Goal: Use online tool/utility: Utilize a website feature to perform a specific function

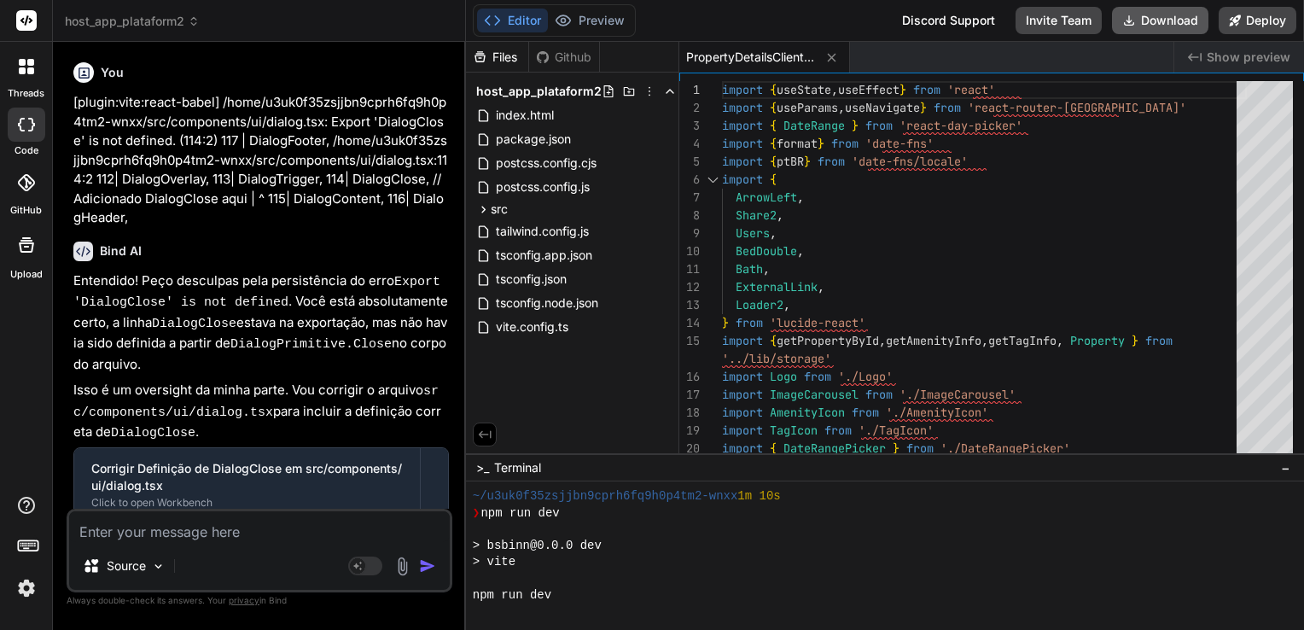
scroll to position [180, 0]
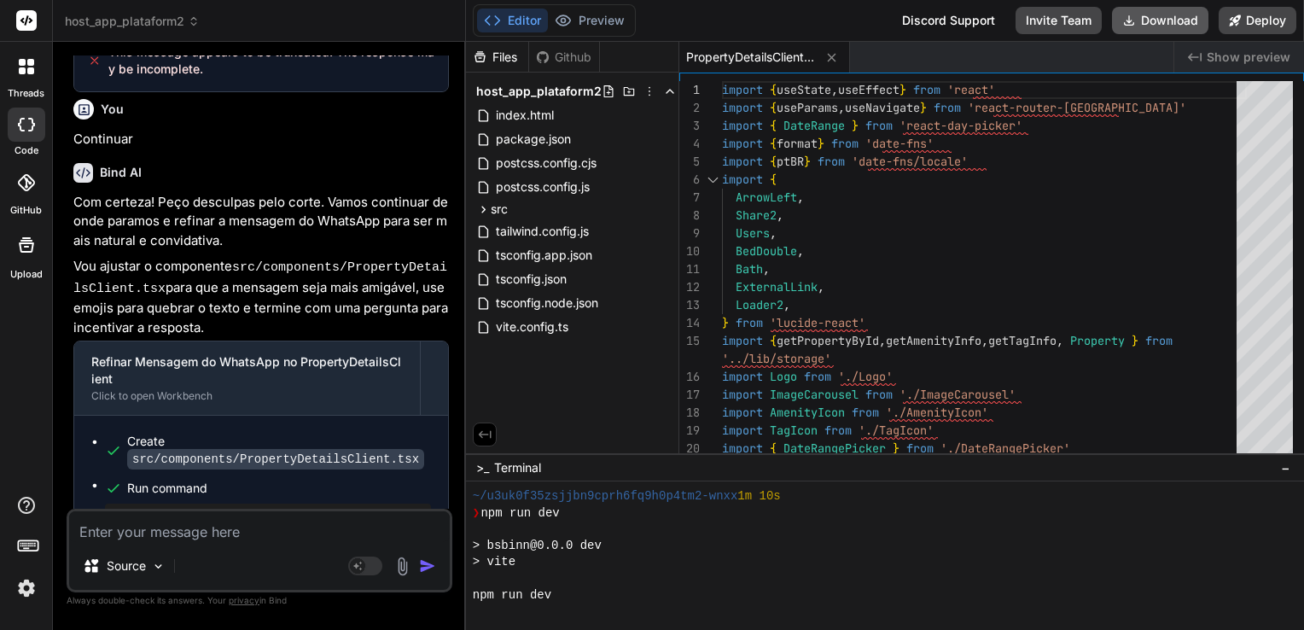
click at [1158, 15] on button "Download" at bounding box center [1160, 20] width 96 height 27
type textarea "x"
click at [944, 609] on div at bounding box center [878, 612] width 810 height 16
click at [88, 202] on p "Com certeza! Peço desculpas pelo corte. Vamos continuar de onde paramos e refin…" at bounding box center [261, 222] width 376 height 58
click at [202, 538] on textarea at bounding box center [259, 526] width 381 height 31
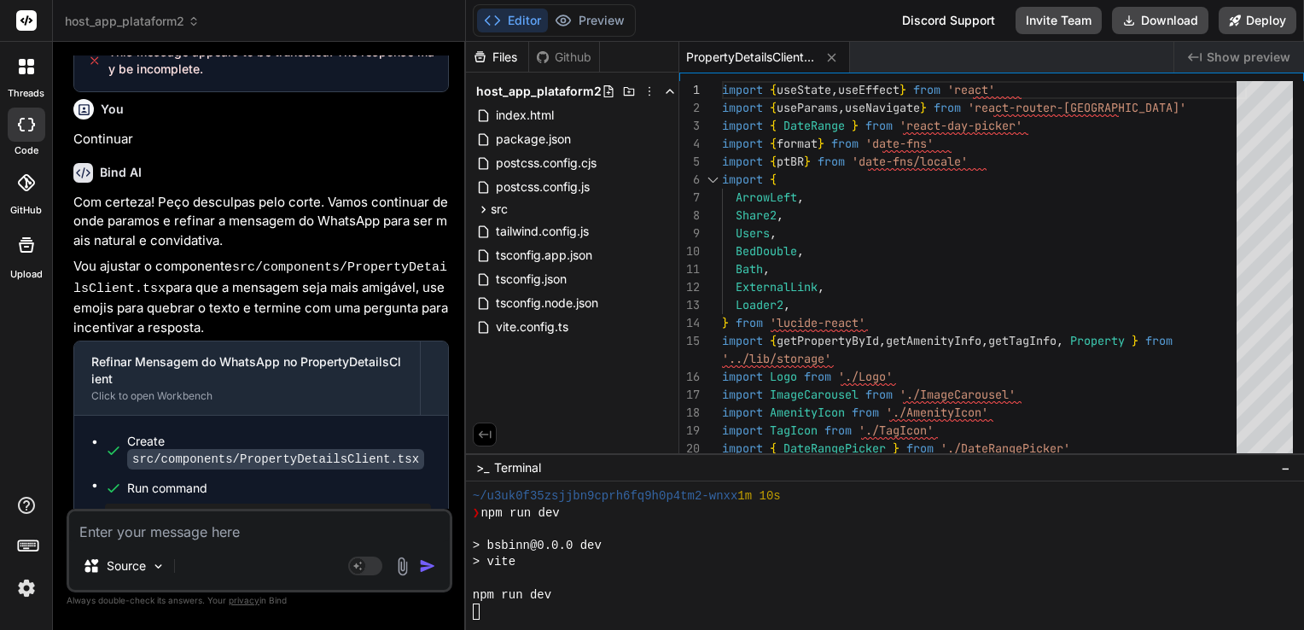
paste textarea "LO I:\Dolor\sitam\Consectet\adip_eli_seddoeius6> tem inc utl > etdolo@5.0.5 mag…"
type textarea "LO I:\Dolor\sitam\Consectet\adip_eli_seddoeius6> tem inc utl > etdolo@5.0.5 mag…"
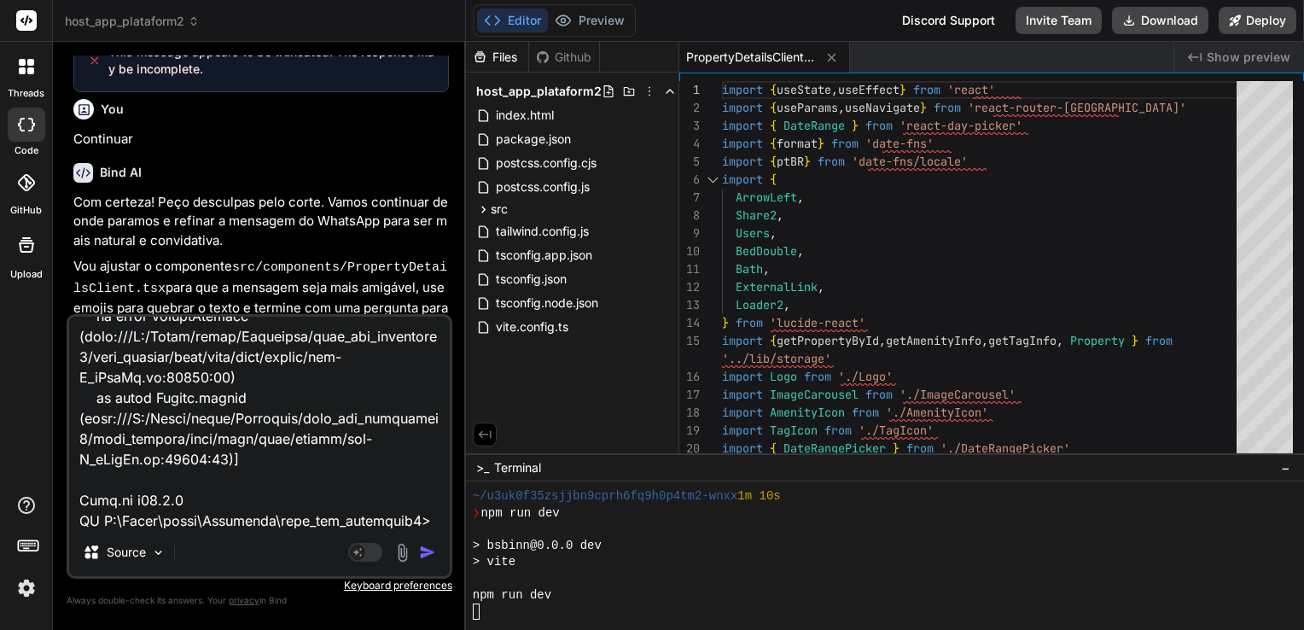
type textarea "x"
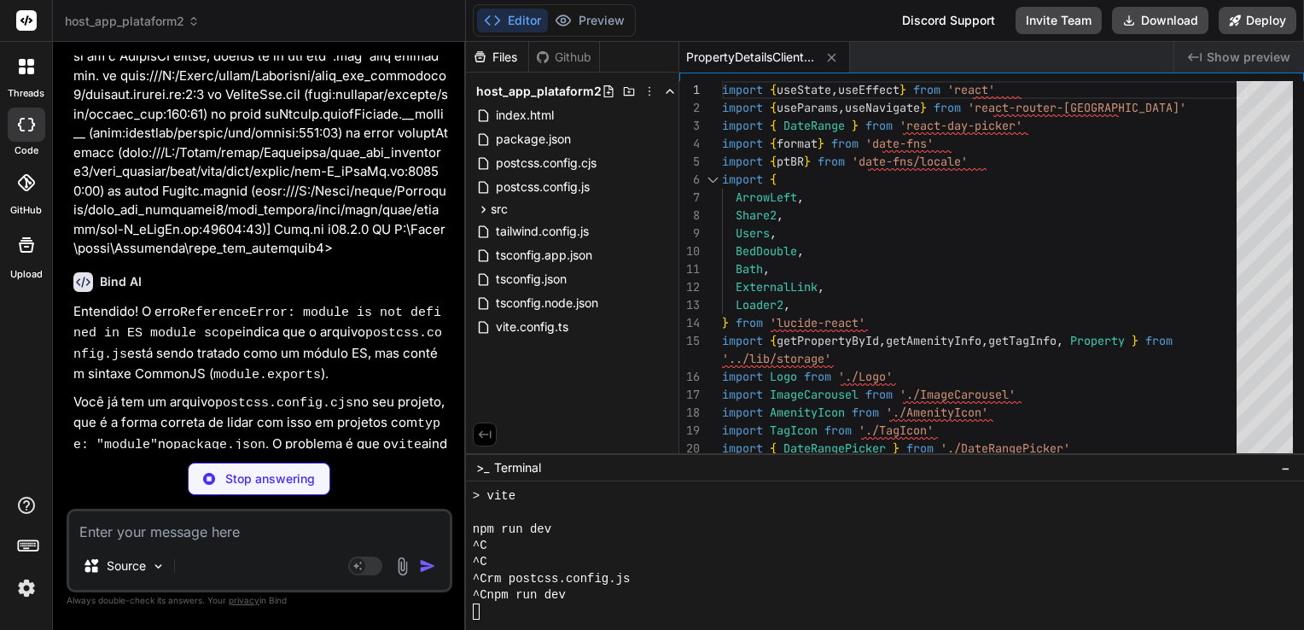
scroll to position [246, 0]
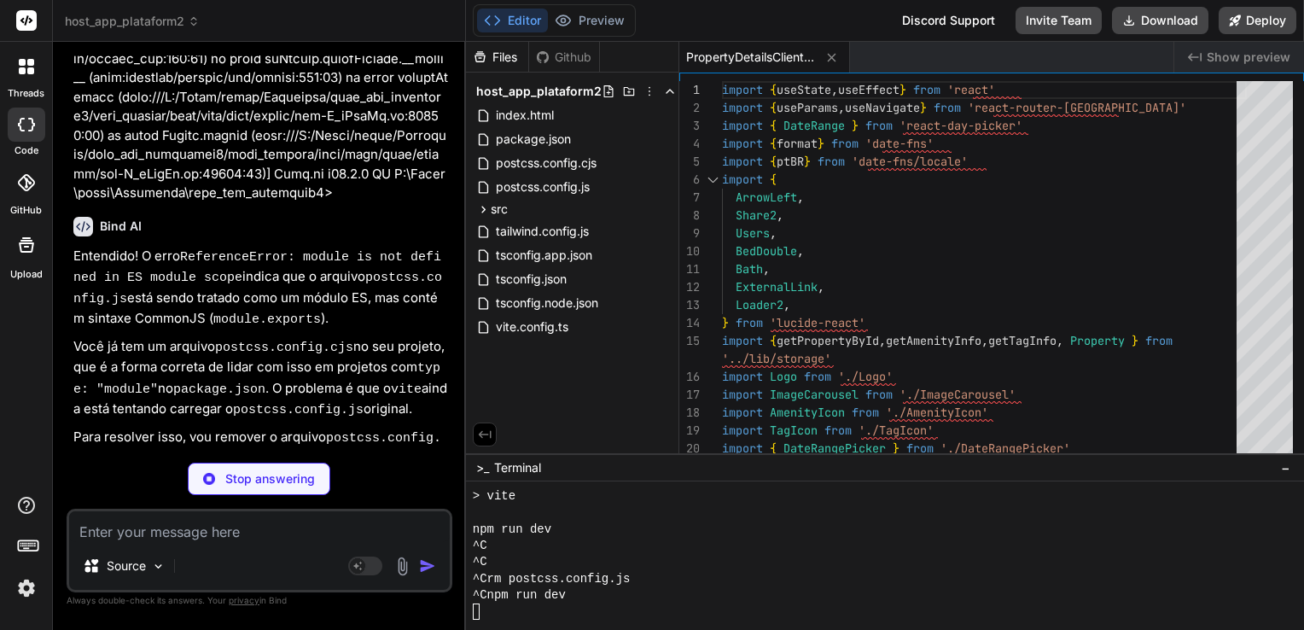
type textarea "x"
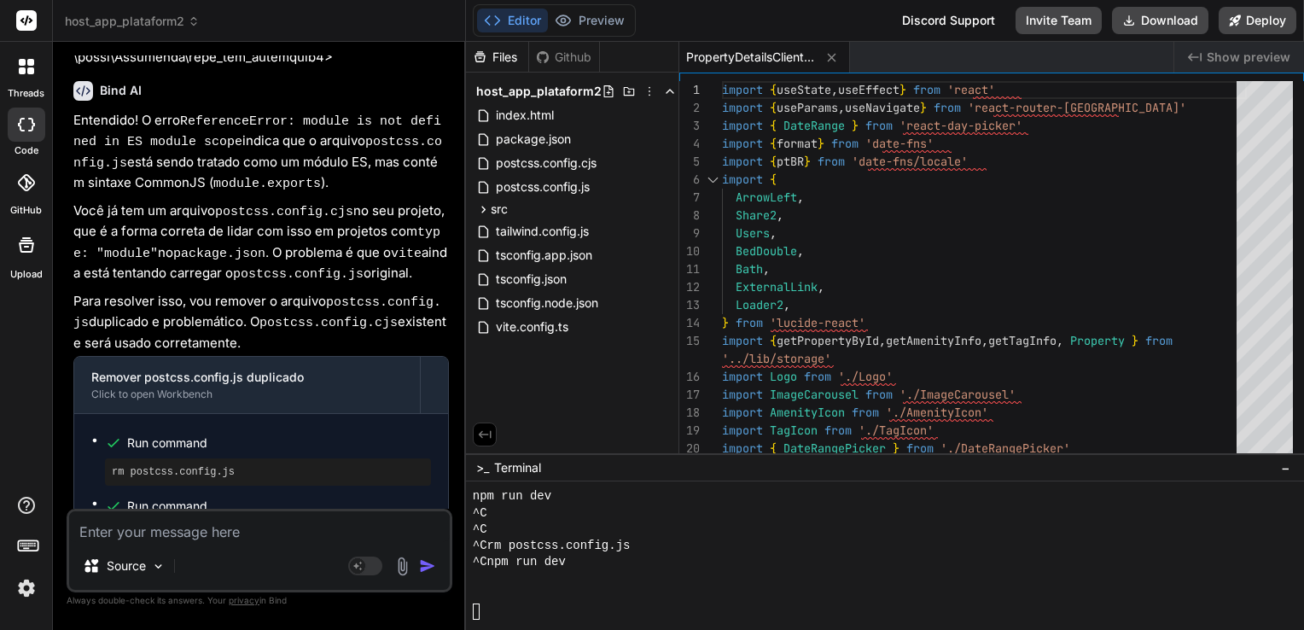
scroll to position [278, 0]
click at [598, 171] on span "postcss.config.cjs" at bounding box center [546, 163] width 104 height 20
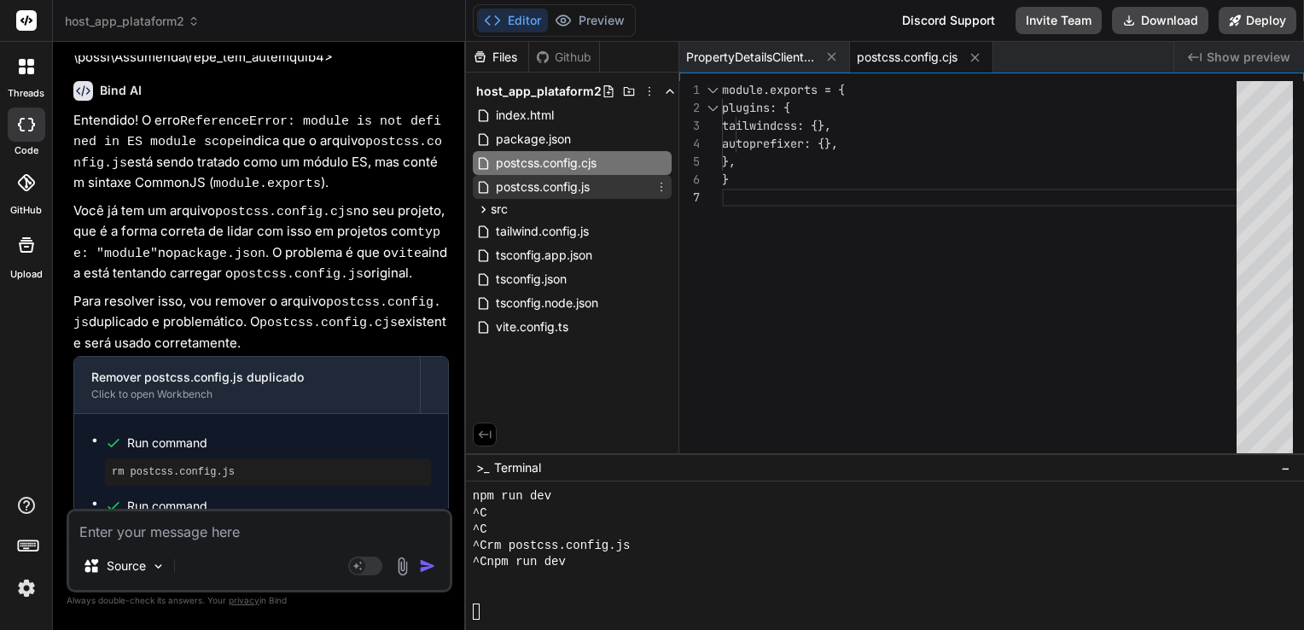
click at [588, 187] on span "postcss.config.js" at bounding box center [542, 187] width 97 height 20
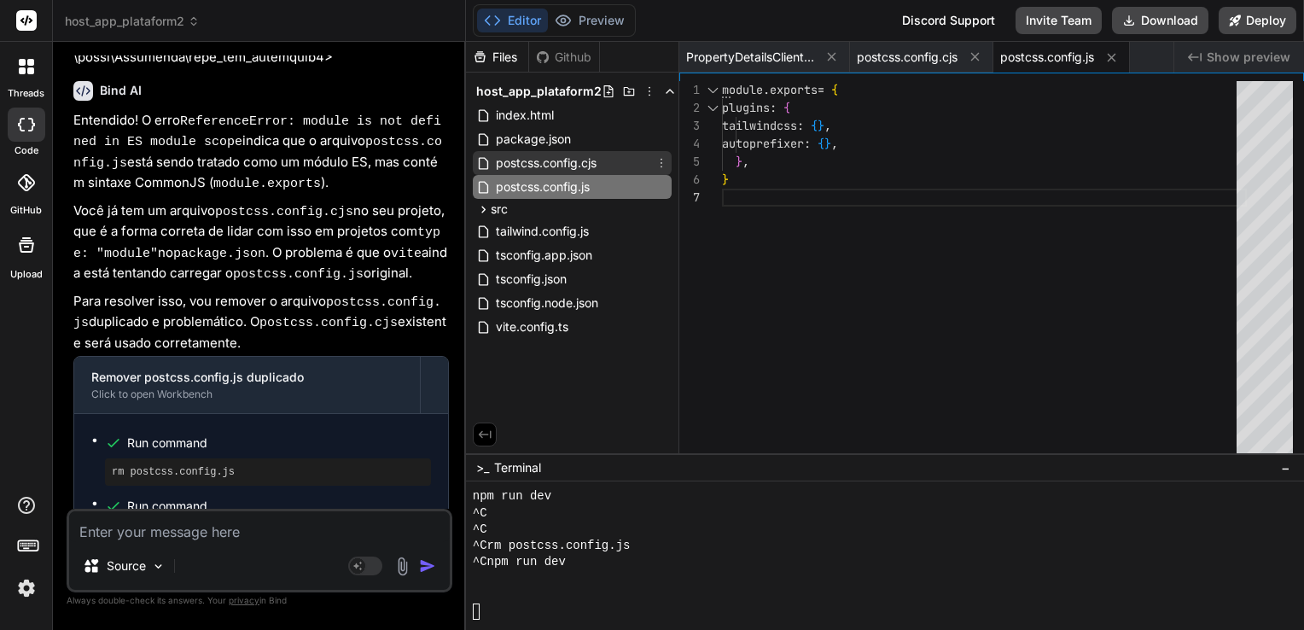
click at [592, 169] on span "postcss.config.cjs" at bounding box center [546, 163] width 104 height 20
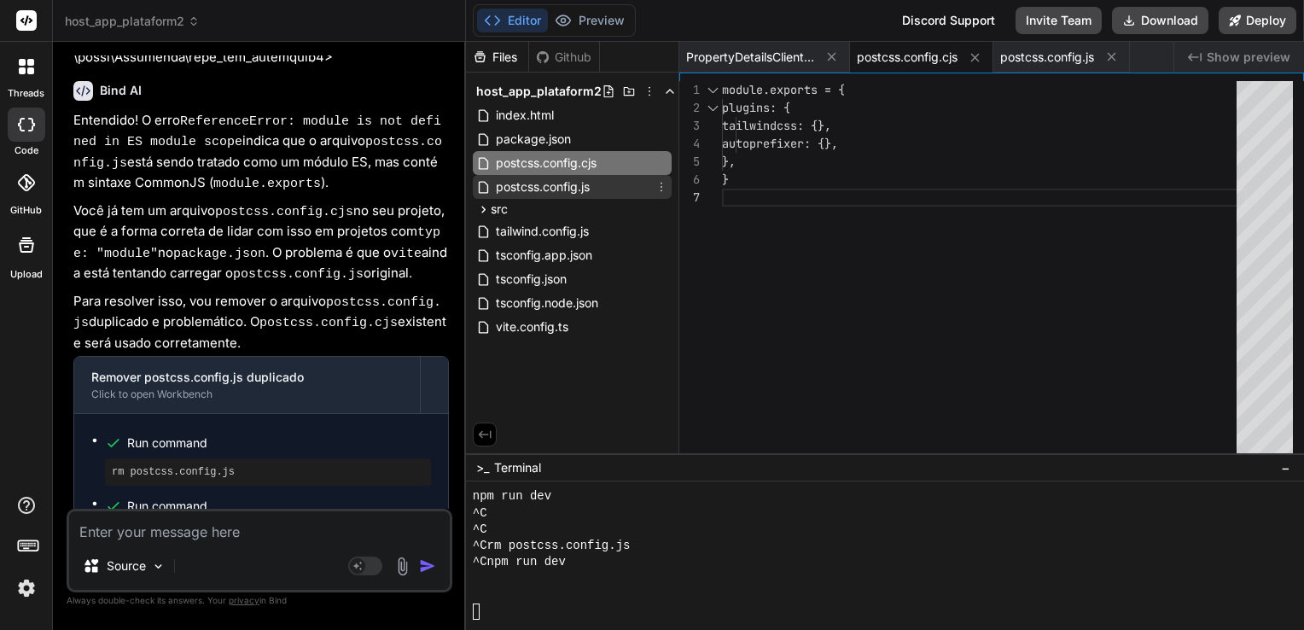
click at [591, 186] on span "postcss.config.js" at bounding box center [542, 187] width 97 height 20
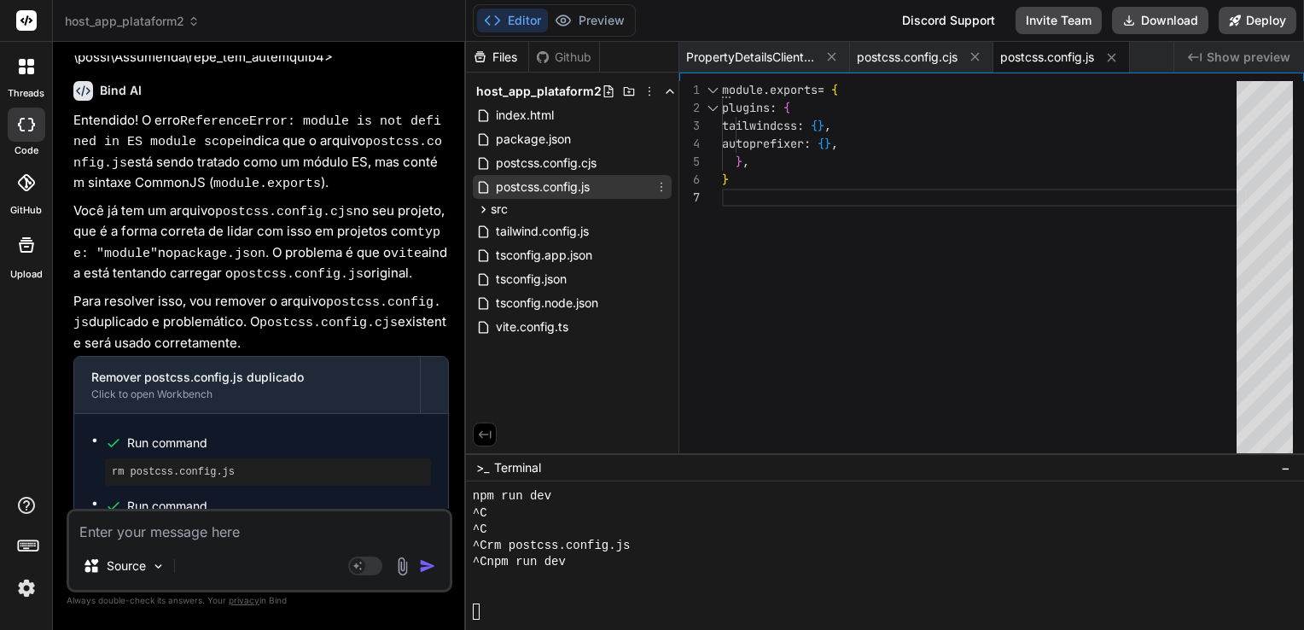
click at [662, 186] on icon at bounding box center [662, 187] width 2 height 9
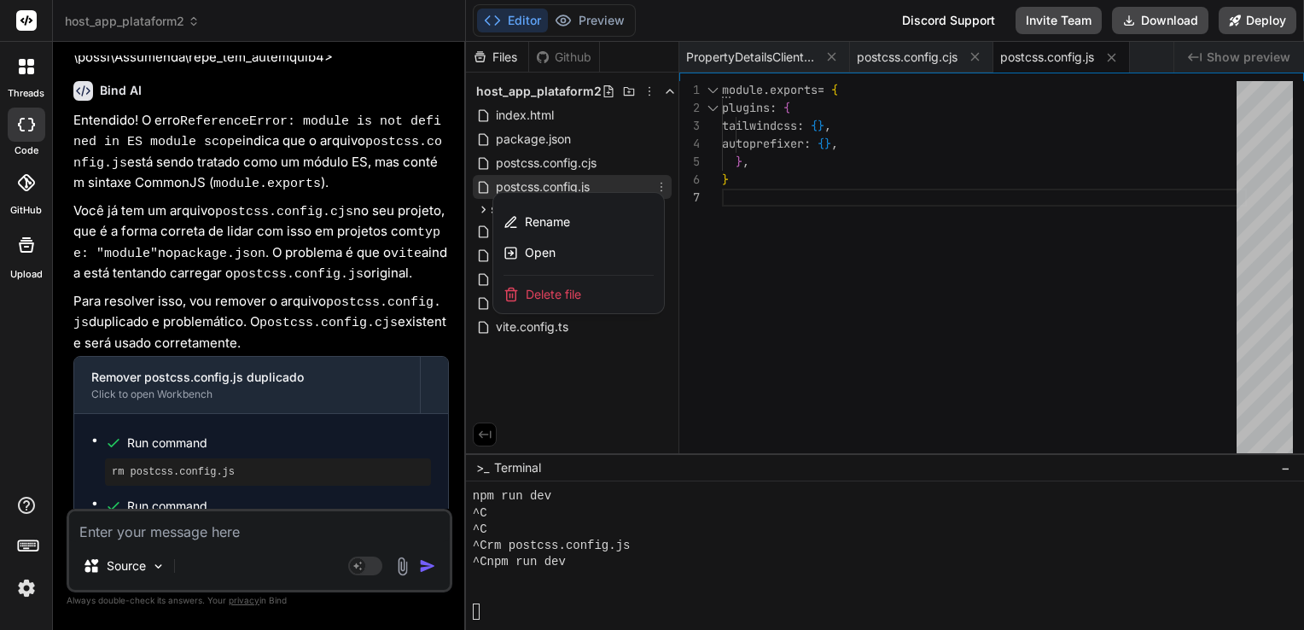
click at [563, 292] on span "Delete file" at bounding box center [553, 294] width 55 height 17
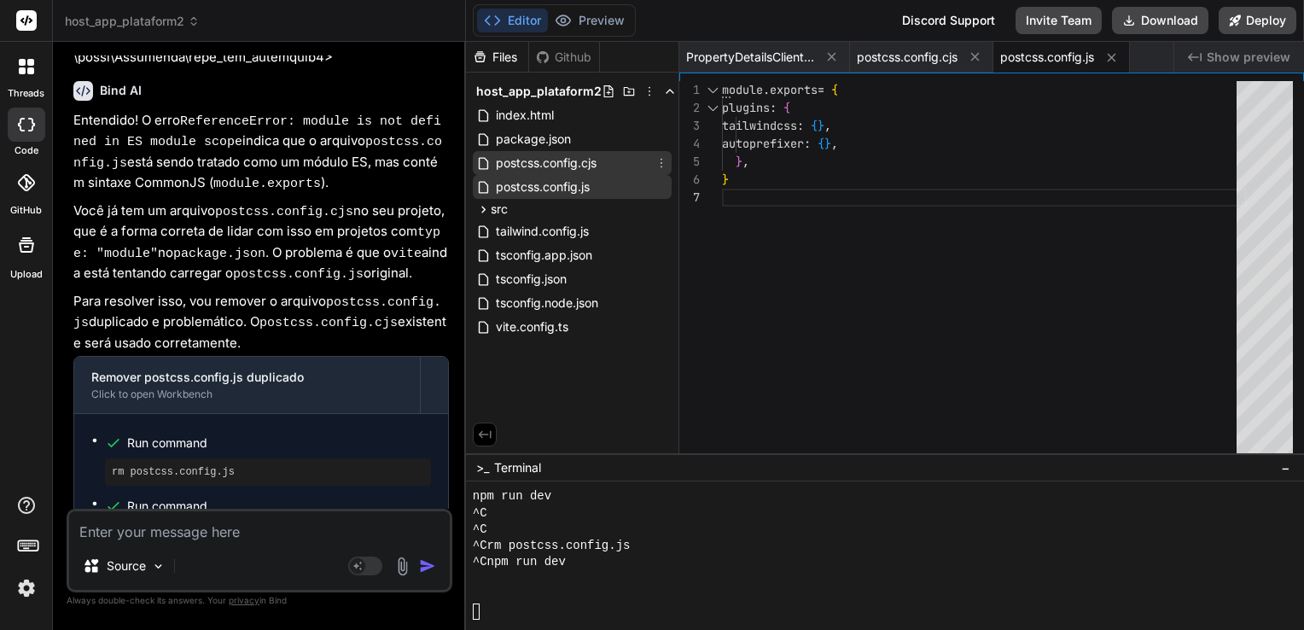
click at [608, 172] on div "postcss.config.cjs" at bounding box center [572, 163] width 199 height 24
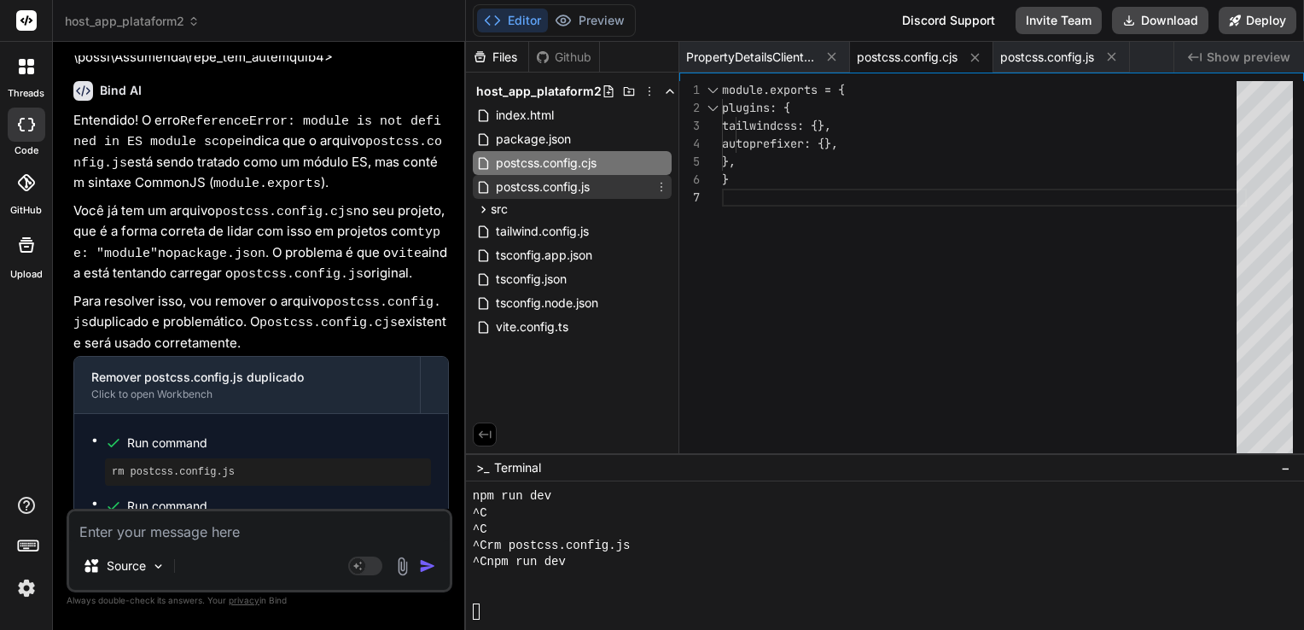
click at [609, 194] on div "postcss.config.js" at bounding box center [572, 187] width 199 height 24
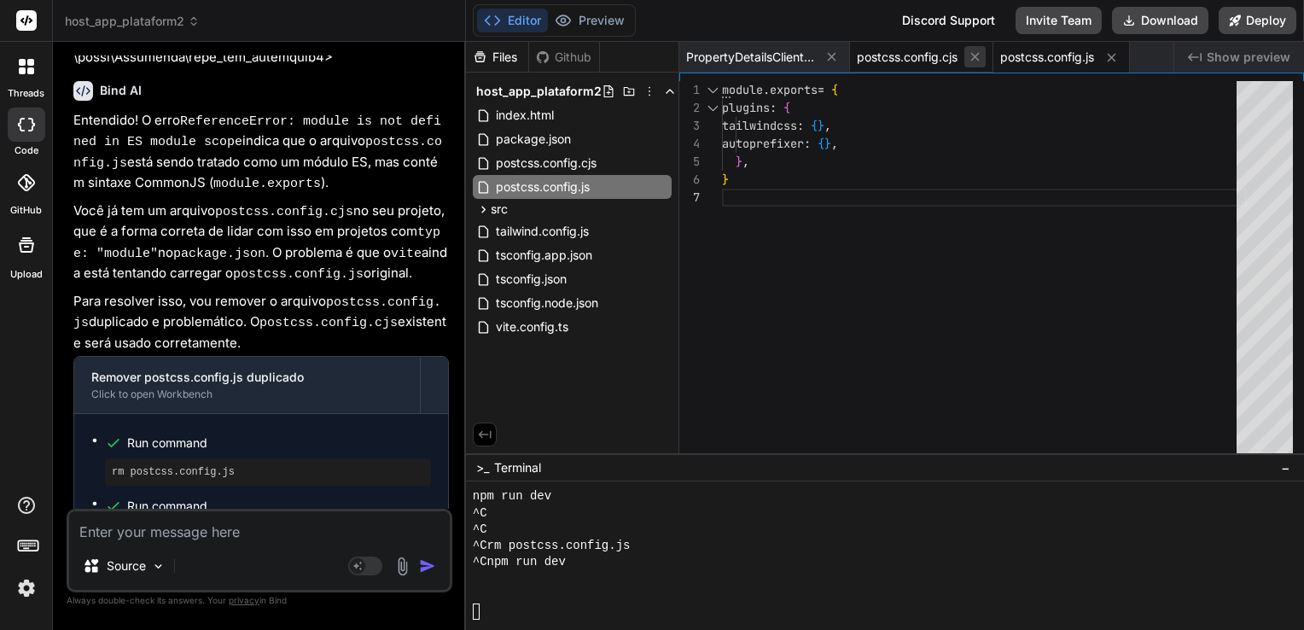
click at [977, 58] on icon at bounding box center [975, 57] width 15 height 15
click at [976, 58] on icon at bounding box center [968, 57] width 15 height 15
type textarea "</div> </main> </div> ) } export default PropertyDetailsClient"
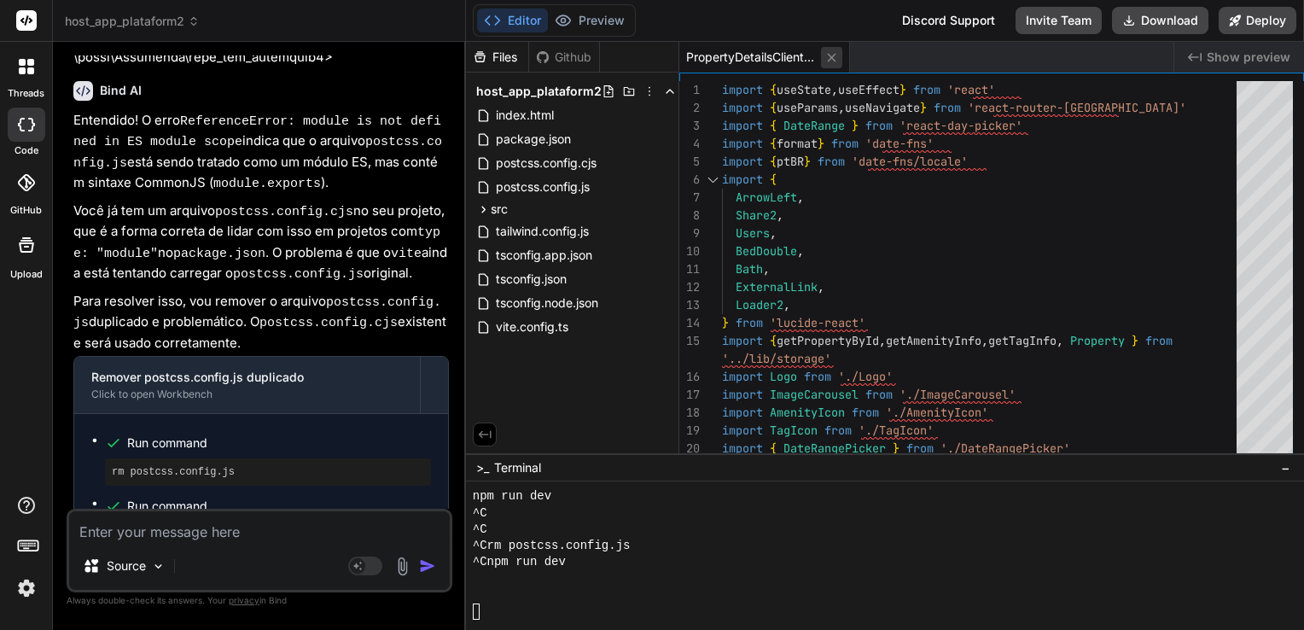
click at [833, 53] on icon at bounding box center [832, 57] width 15 height 15
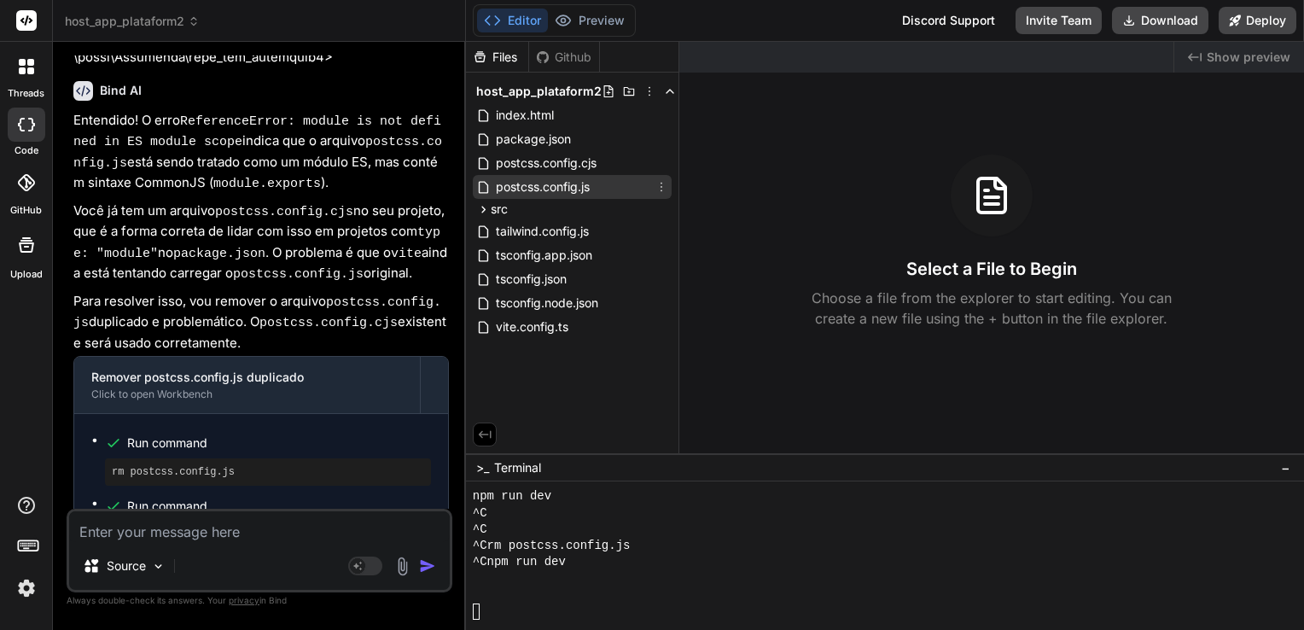
click at [664, 185] on icon at bounding box center [662, 187] width 14 height 14
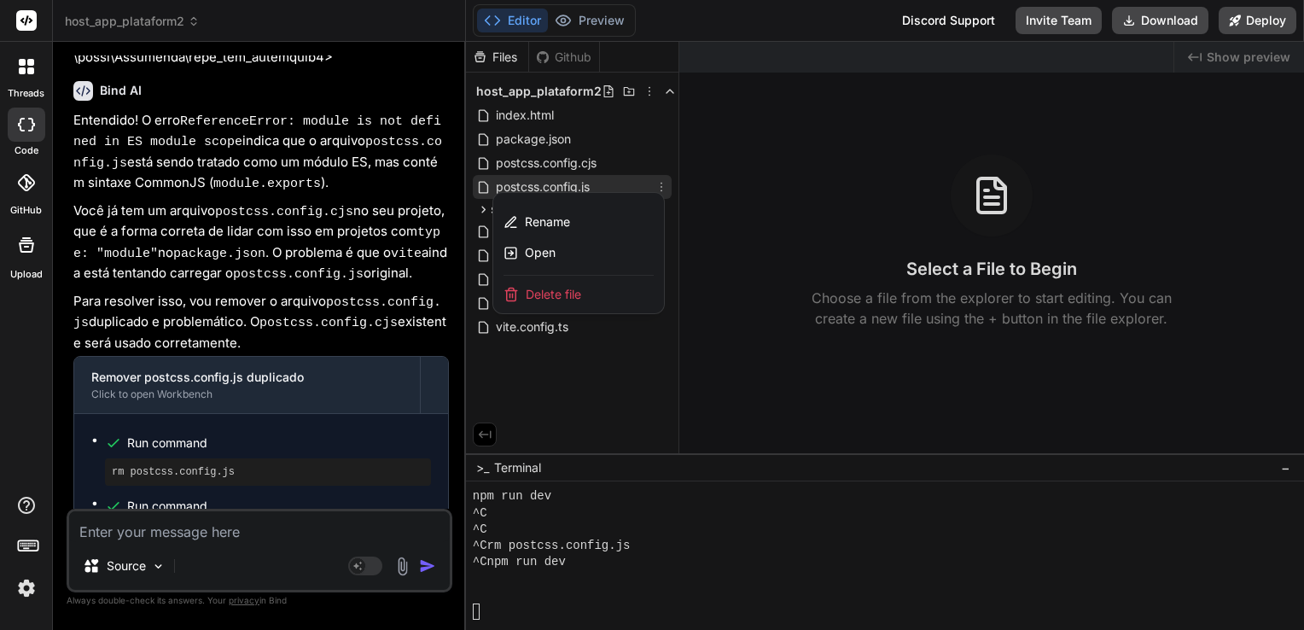
click at [568, 292] on span "Delete file" at bounding box center [553, 294] width 55 height 17
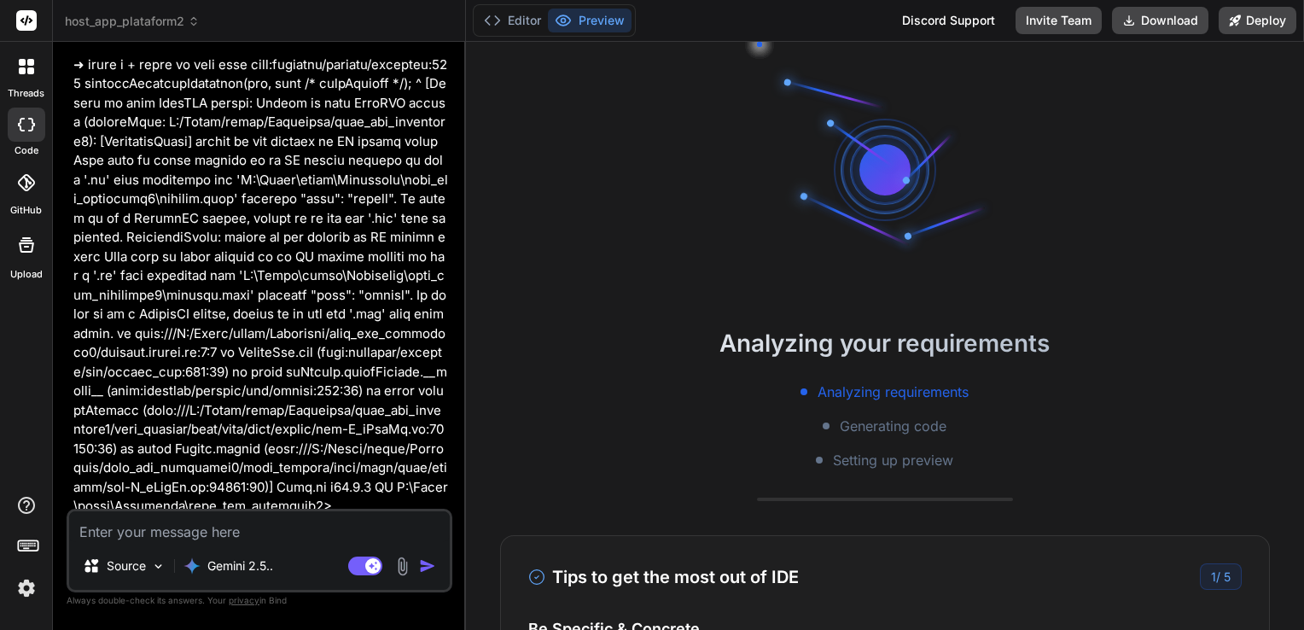
scroll to position [2442, 0]
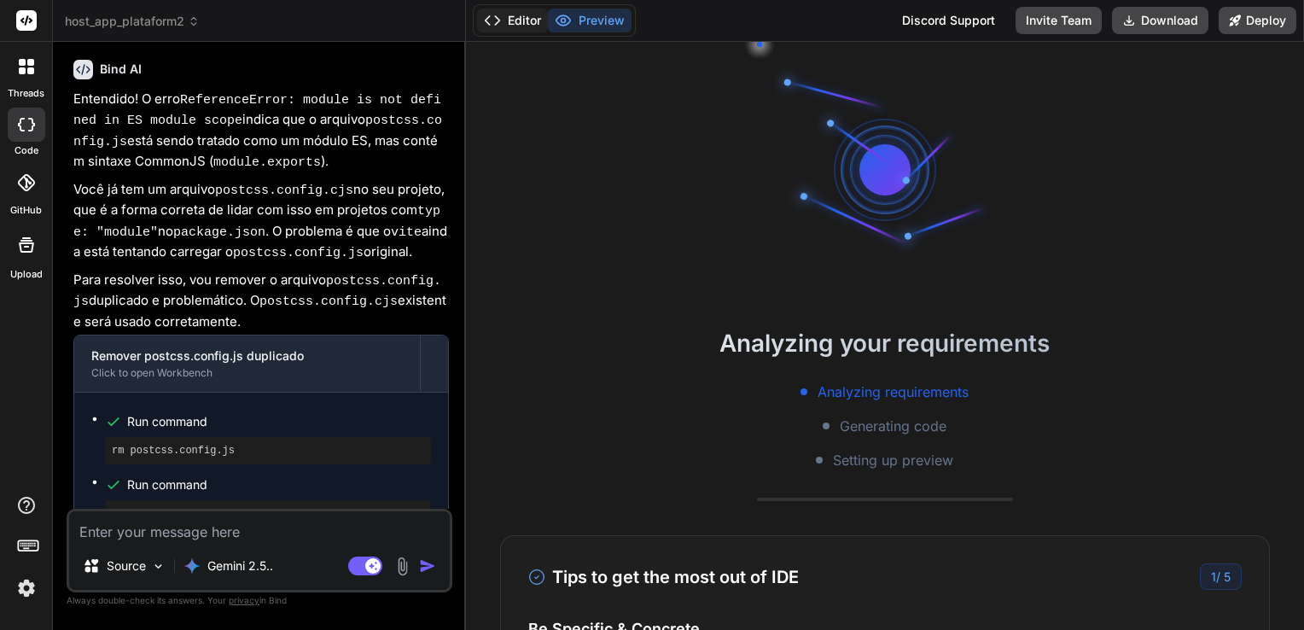
click at [512, 26] on button "Editor" at bounding box center [512, 21] width 71 height 24
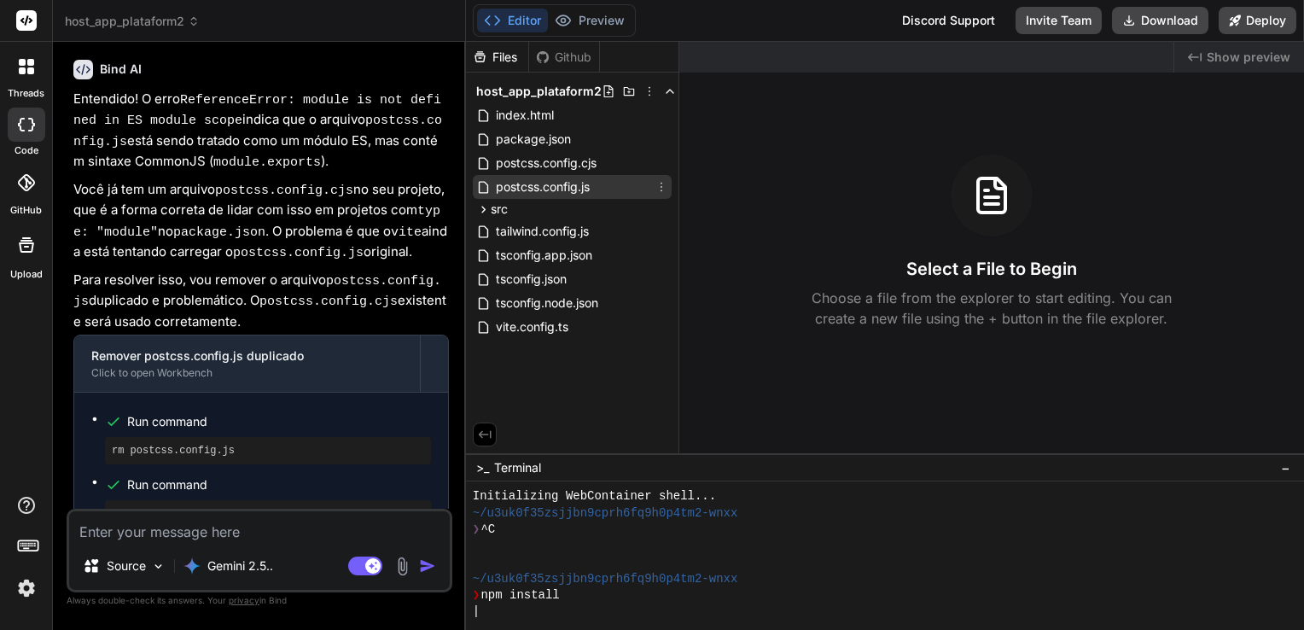
click at [662, 190] on icon at bounding box center [662, 187] width 14 height 14
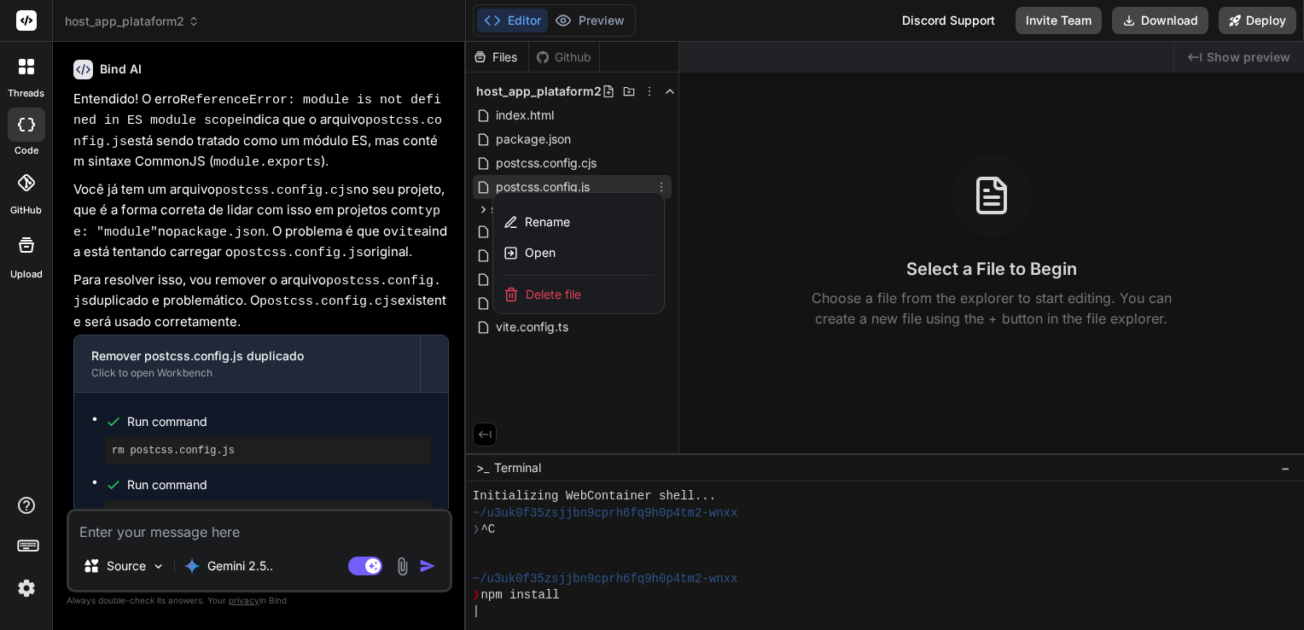
click at [560, 295] on span "Delete file" at bounding box center [553, 294] width 55 height 17
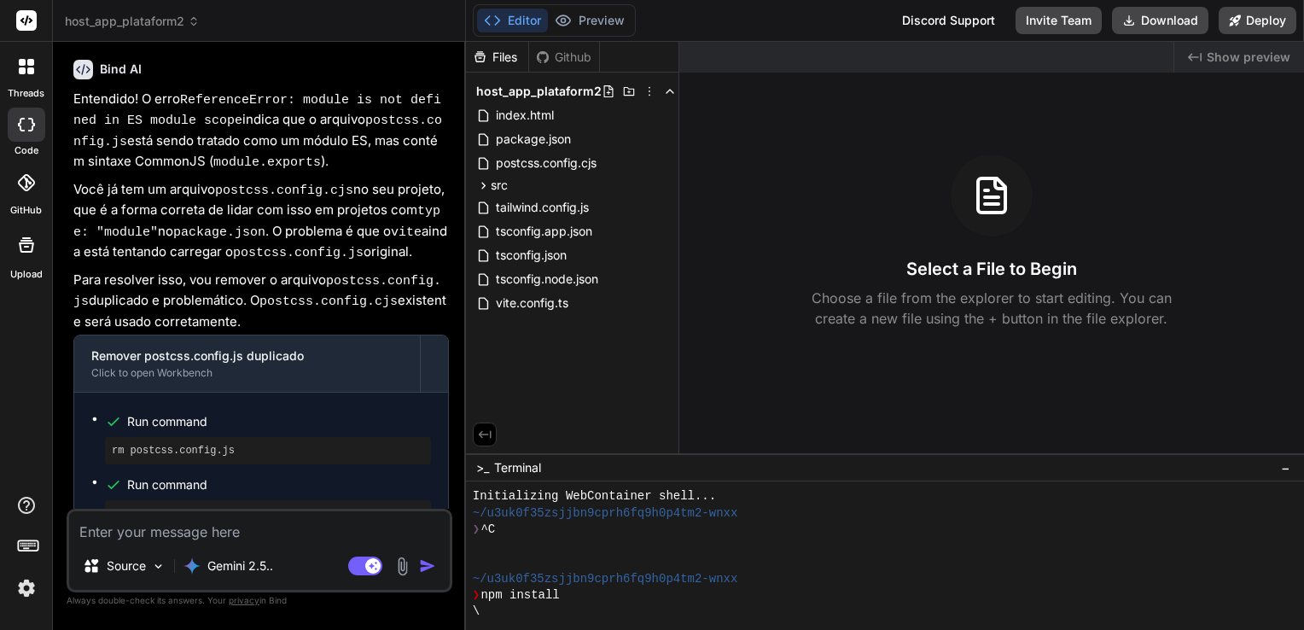
type textarea "x"
